Goal: Task Accomplishment & Management: Complete application form

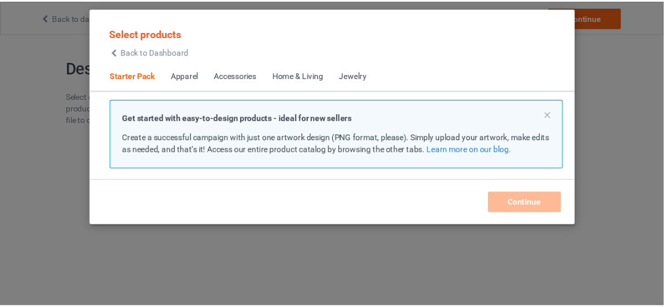
scroll to position [15, 0]
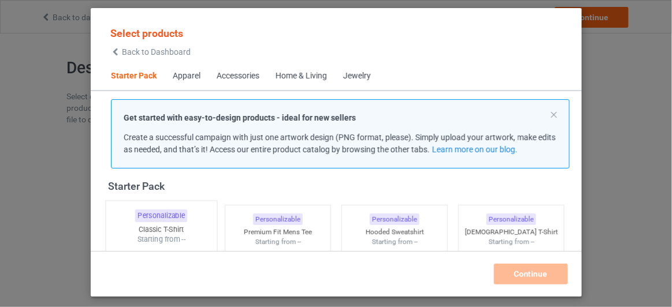
click at [174, 222] on div "Personalizable Classic T-Shirt Starting from --" at bounding box center [161, 293] width 112 height 187
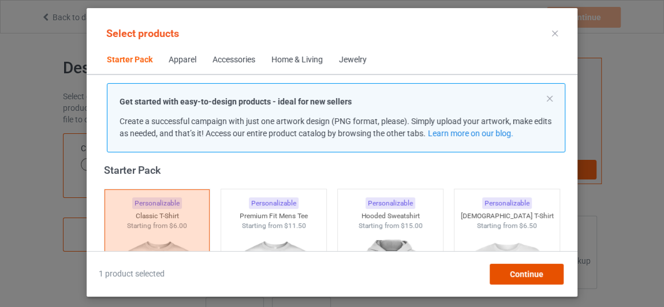
click at [520, 280] on div "Continue" at bounding box center [527, 274] width 74 height 21
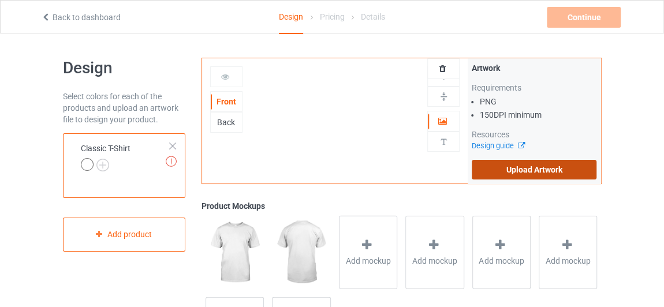
click at [506, 165] on label "Upload Artwork" at bounding box center [534, 170] width 125 height 20
click at [0, 0] on input "Upload Artwork" at bounding box center [0, 0] width 0 height 0
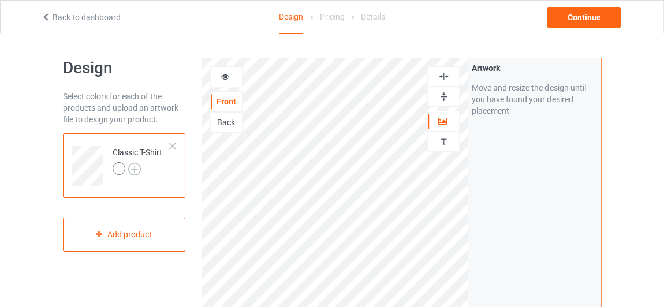
click at [137, 167] on img at bounding box center [134, 169] width 13 height 13
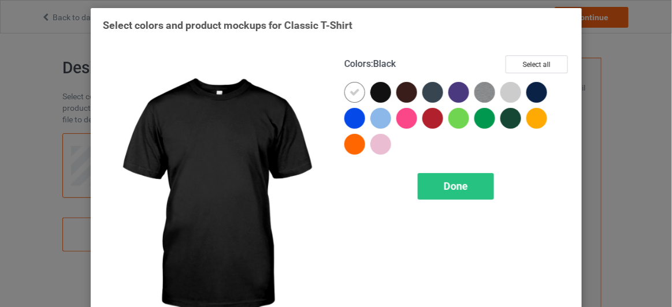
click at [375, 89] on div at bounding box center [380, 92] width 21 height 21
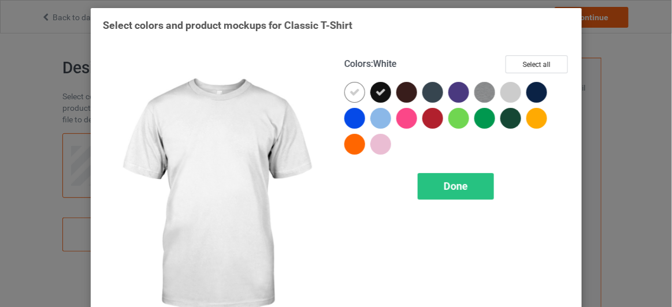
click at [357, 92] on div at bounding box center [354, 92] width 21 height 21
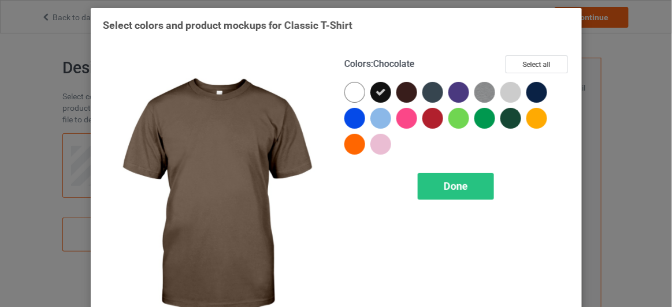
click at [404, 94] on div at bounding box center [406, 92] width 21 height 21
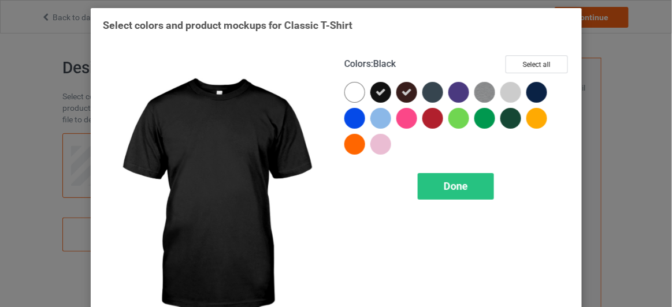
drag, startPoint x: 378, startPoint y: 88, endPoint x: 387, endPoint y: 88, distance: 8.7
click at [383, 88] on div at bounding box center [380, 92] width 21 height 21
click at [401, 88] on icon at bounding box center [406, 92] width 10 height 10
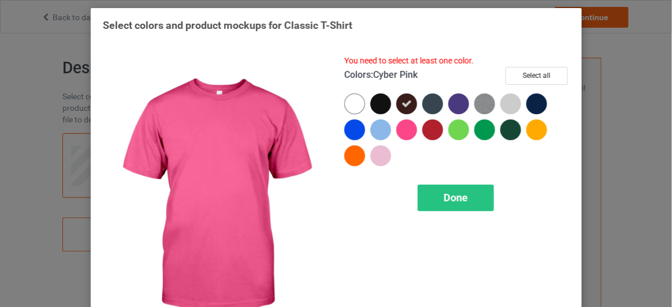
click at [401, 126] on div at bounding box center [406, 130] width 21 height 21
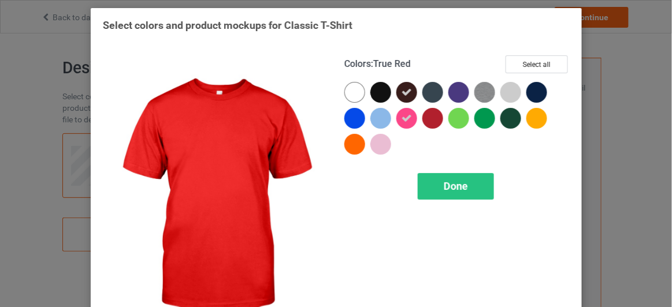
click at [429, 117] on div at bounding box center [432, 118] width 21 height 21
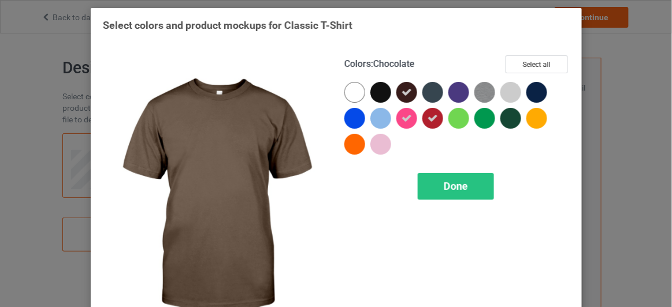
click at [405, 94] on icon at bounding box center [406, 92] width 10 height 10
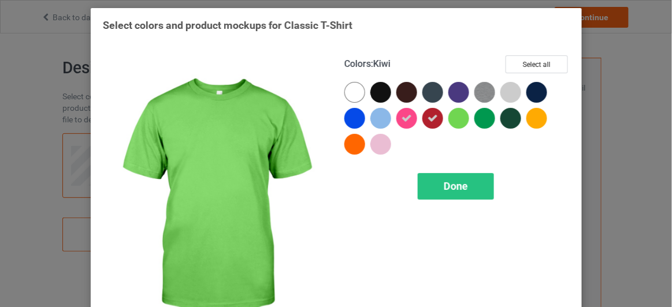
click at [456, 118] on div at bounding box center [458, 118] width 21 height 21
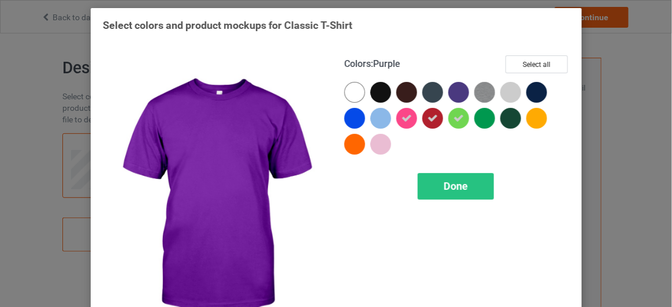
click at [455, 94] on div at bounding box center [458, 92] width 21 height 21
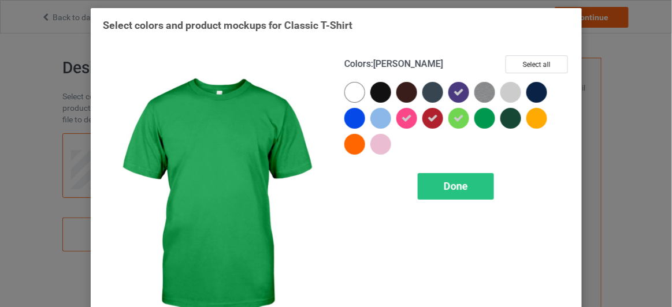
click at [482, 114] on div at bounding box center [484, 118] width 21 height 21
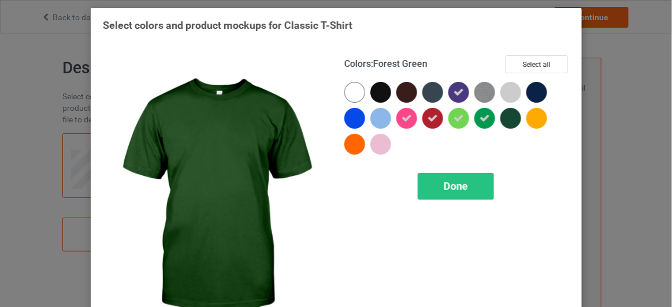
click at [502, 114] on div at bounding box center [510, 118] width 21 height 21
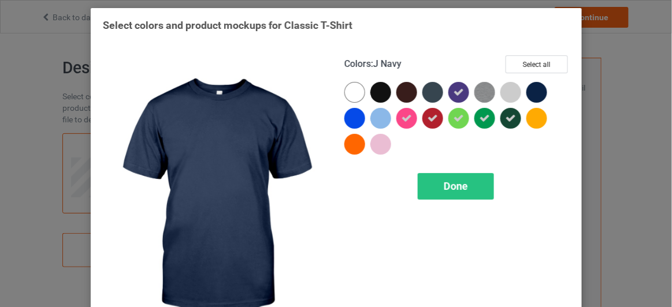
click at [531, 90] on div at bounding box center [536, 92] width 21 height 21
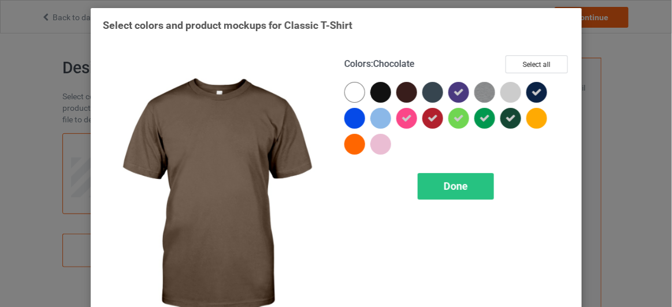
click at [407, 94] on div at bounding box center [406, 92] width 21 height 21
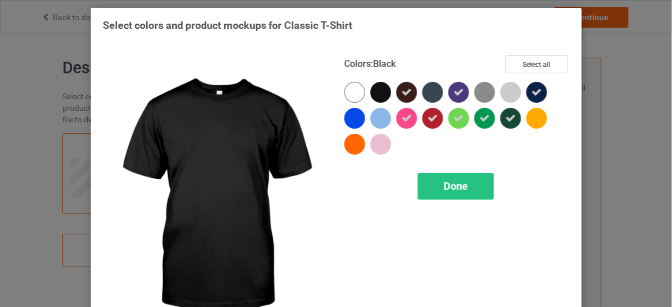
click at [381, 92] on div at bounding box center [380, 92] width 21 height 21
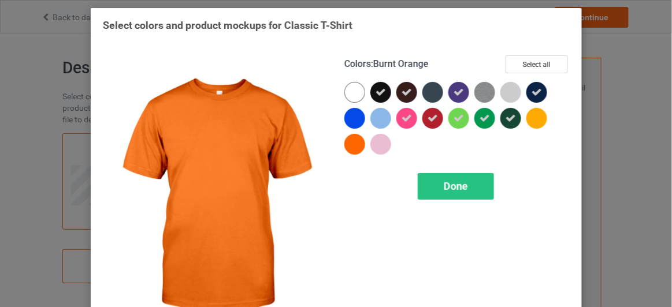
click at [354, 144] on div at bounding box center [354, 144] width 21 height 21
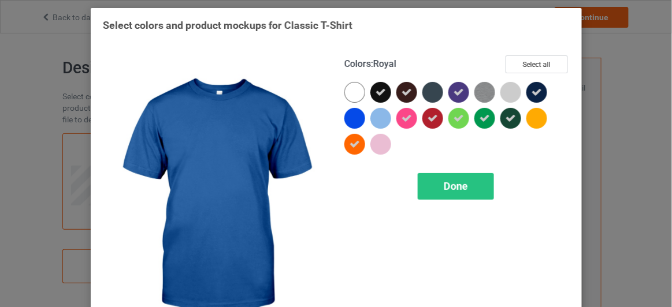
click at [357, 121] on div at bounding box center [354, 118] width 21 height 21
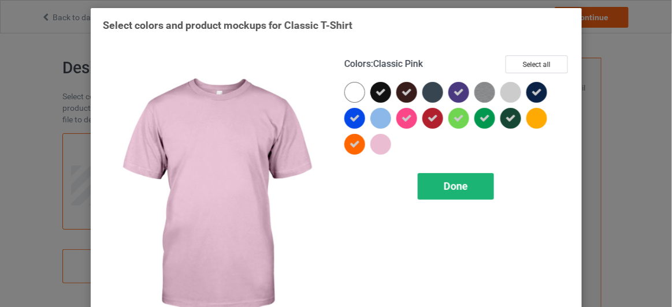
click at [443, 180] on span "Done" at bounding box center [455, 186] width 24 height 12
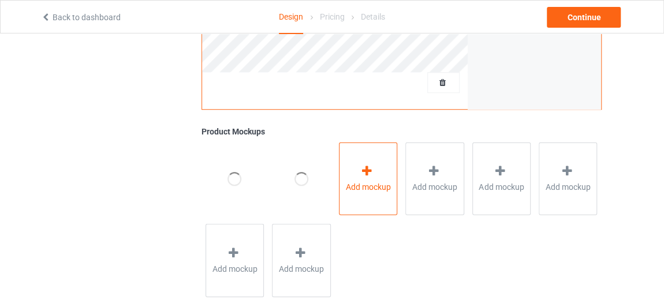
scroll to position [405, 0]
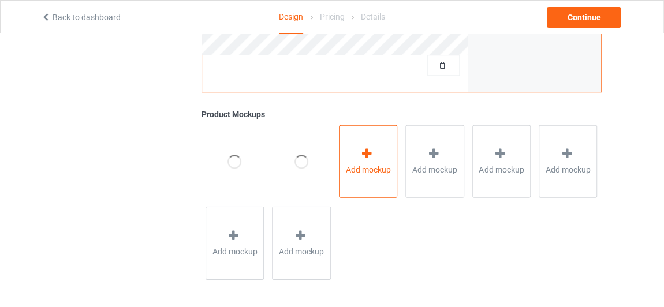
click at [380, 180] on div "Add mockup" at bounding box center [368, 161] width 58 height 73
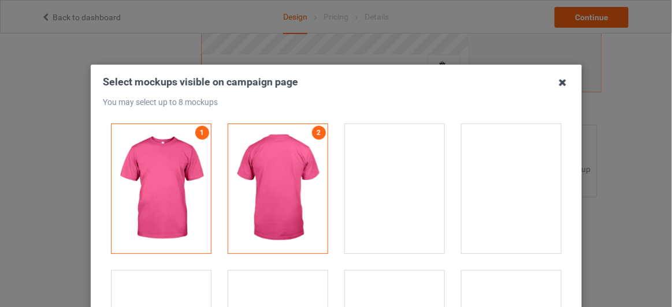
click at [561, 85] on icon at bounding box center [562, 82] width 18 height 18
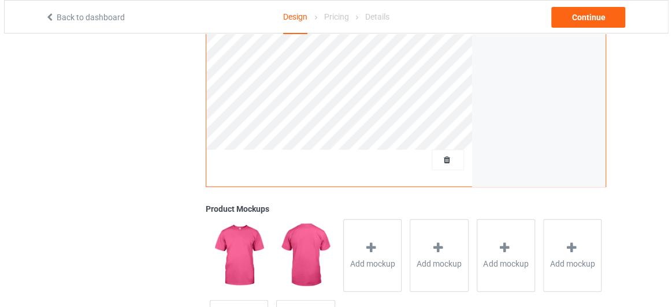
scroll to position [315, 0]
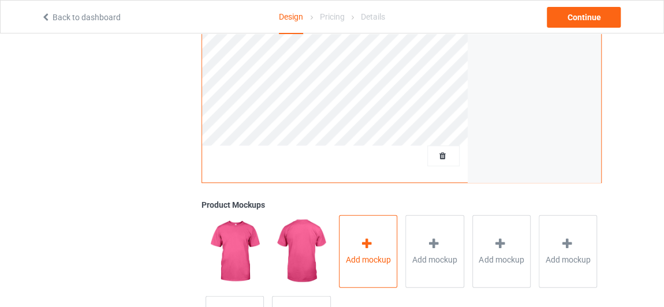
click at [371, 243] on icon at bounding box center [367, 244] width 14 height 12
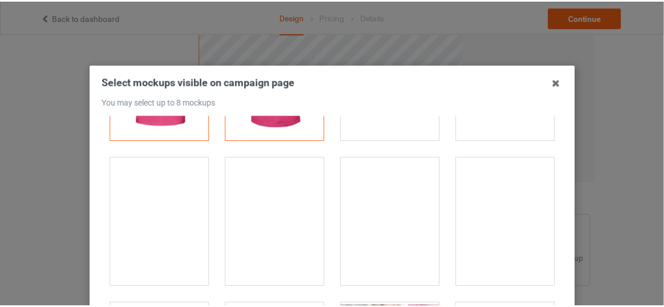
scroll to position [105, 0]
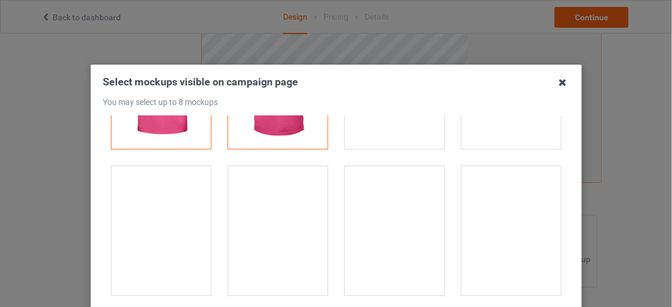
click at [561, 79] on icon at bounding box center [562, 82] width 18 height 18
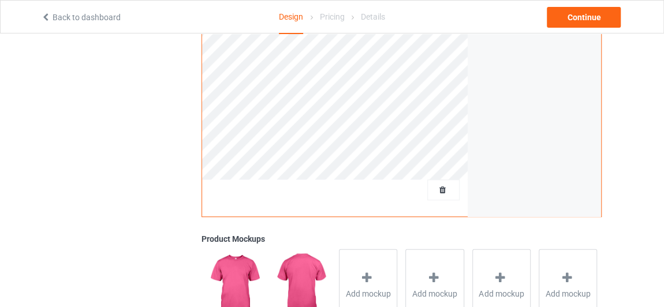
scroll to position [210, 0]
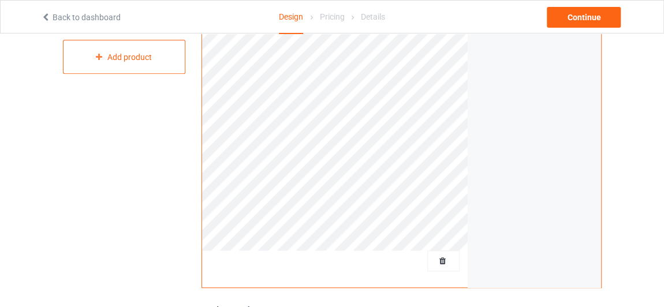
click at [105, 10] on div "Back to dashboard Design Pricing Details Continue" at bounding box center [332, 17] width 598 height 32
click at [105, 16] on link "Back to dashboard" at bounding box center [81, 17] width 80 height 9
